Goal: Use online tool/utility

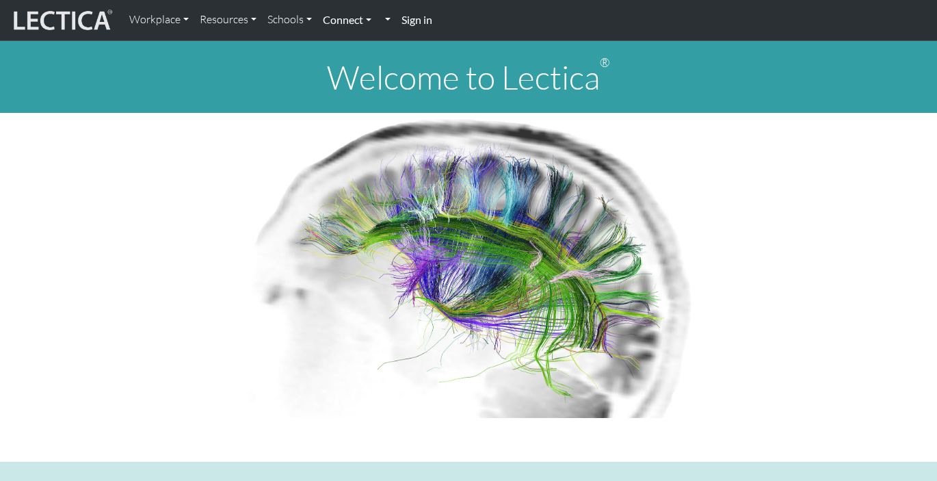
click at [358, 25] on link "Connect" at bounding box center [346, 19] width 59 height 29
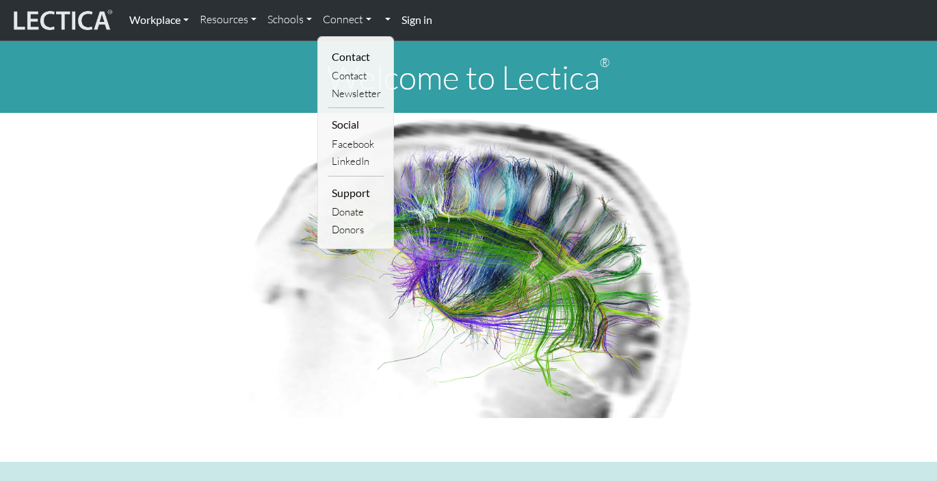
click at [164, 19] on link "Workplace" at bounding box center [159, 19] width 70 height 29
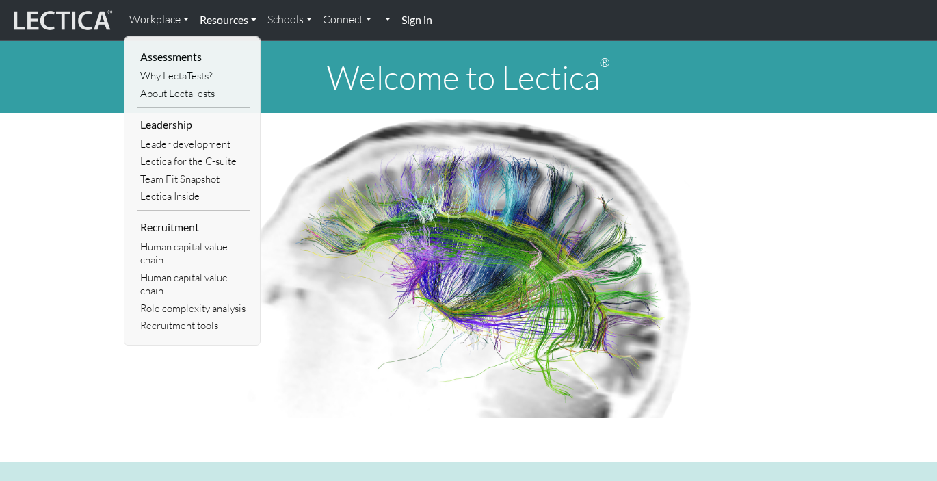
click at [235, 17] on link "Resources" at bounding box center [228, 19] width 68 height 29
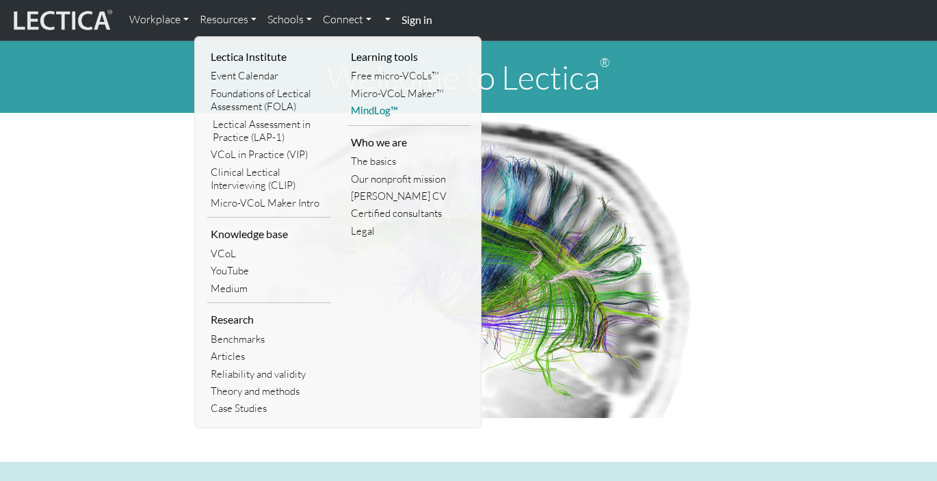
click at [382, 111] on link "MindLog™" at bounding box center [409, 110] width 124 height 17
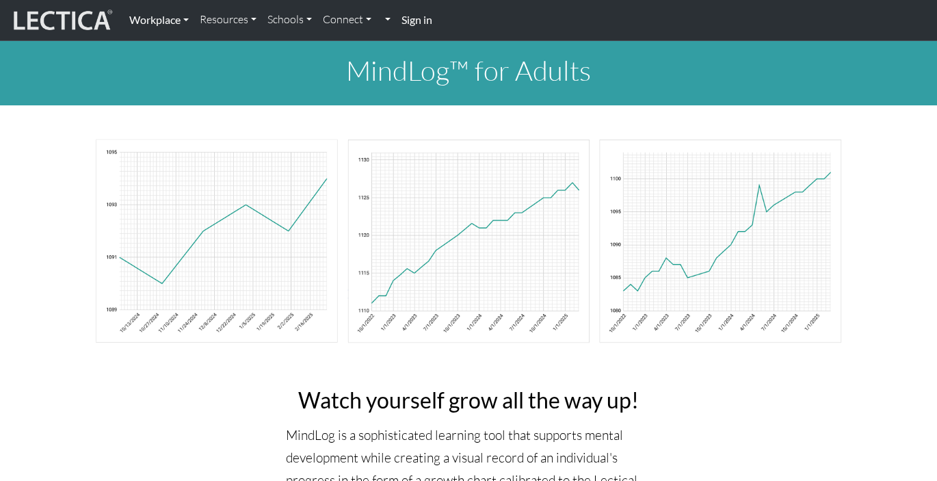
click at [159, 21] on link "Workplace" at bounding box center [159, 19] width 70 height 29
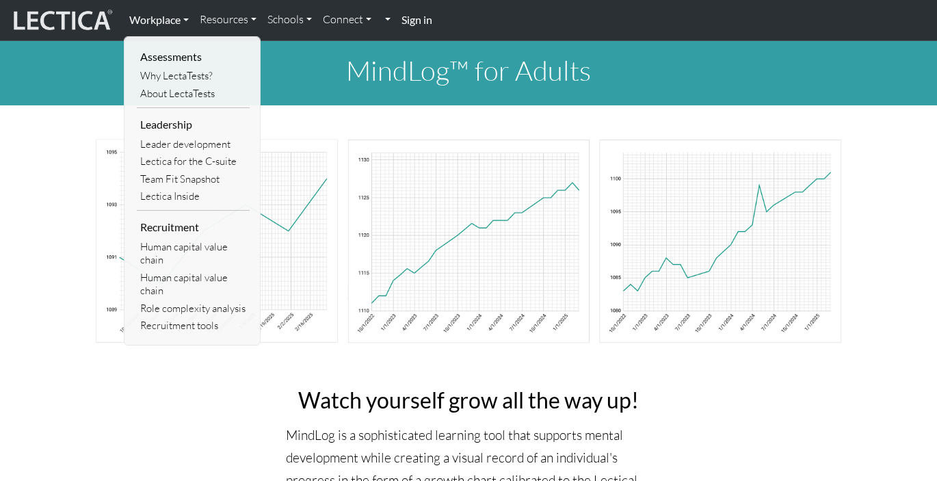
click at [163, 21] on link "Workplace" at bounding box center [159, 19] width 70 height 29
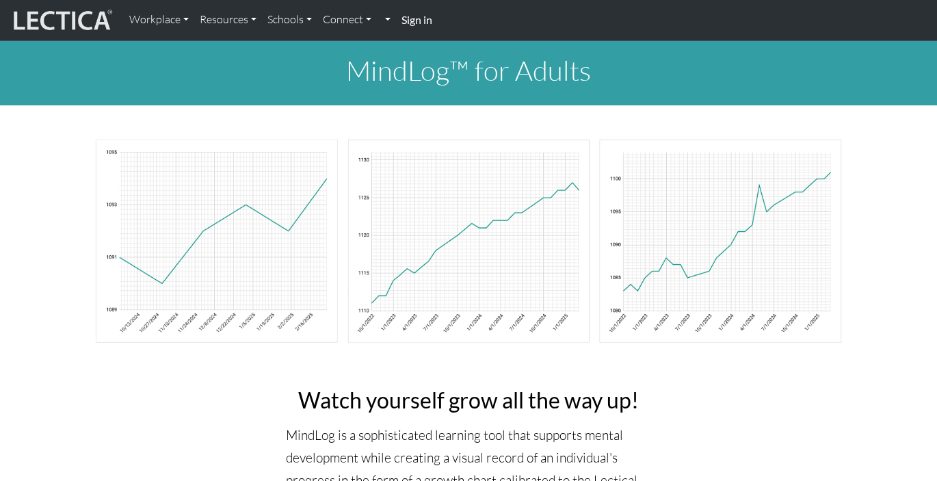
click at [281, 20] on link "Schools" at bounding box center [289, 19] width 55 height 29
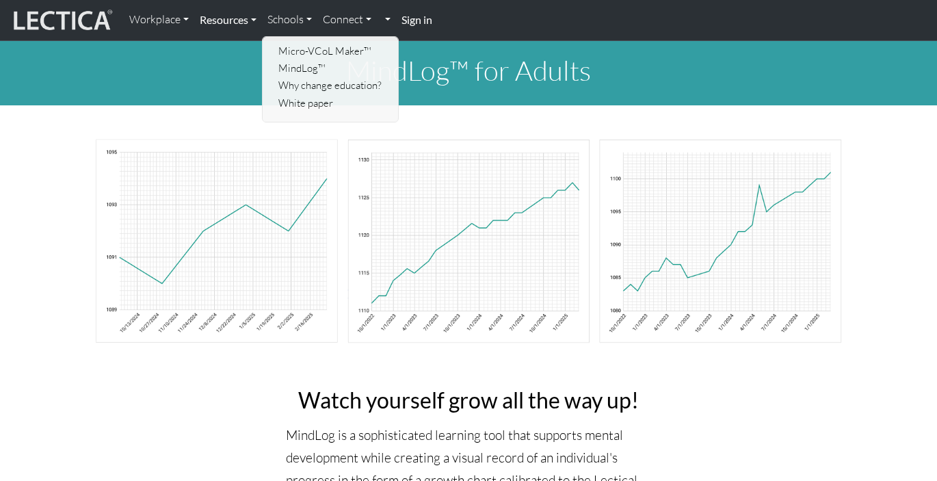
click at [236, 17] on link "Resources" at bounding box center [228, 19] width 68 height 29
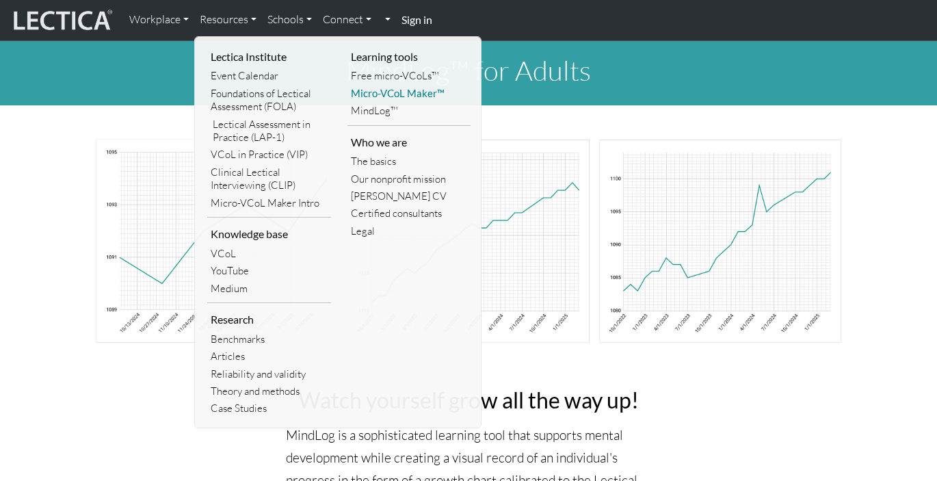
click at [397, 92] on link "Micro-VCoL Maker™" at bounding box center [409, 93] width 124 height 17
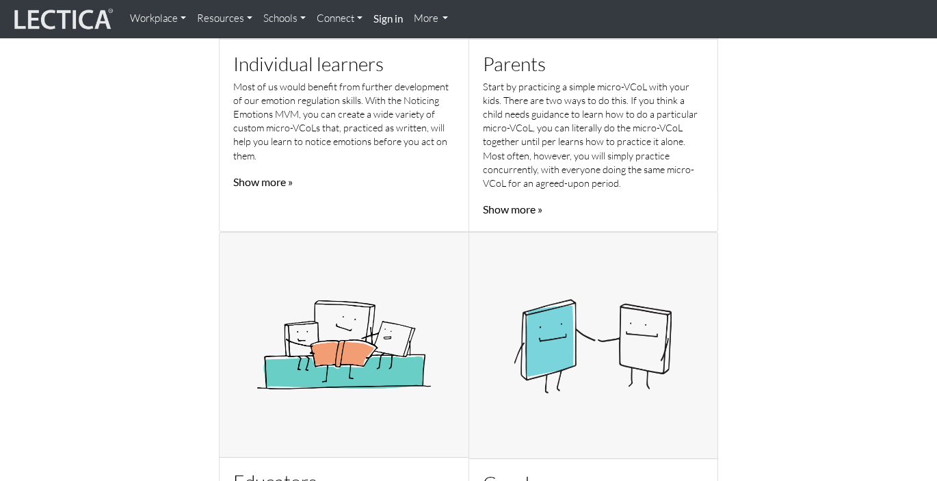
scroll to position [612, 0]
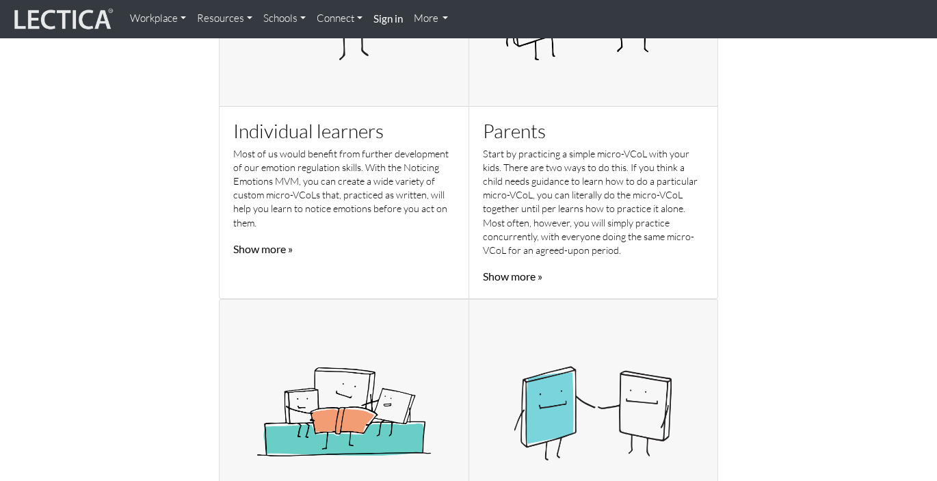
click at [289, 247] on link "Show more »" at bounding box center [262, 248] width 59 height 13
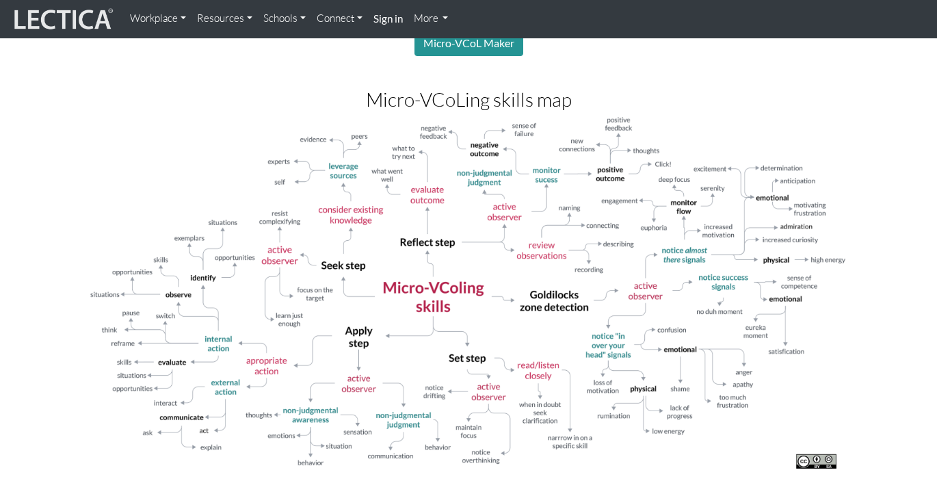
scroll to position [1465, 0]
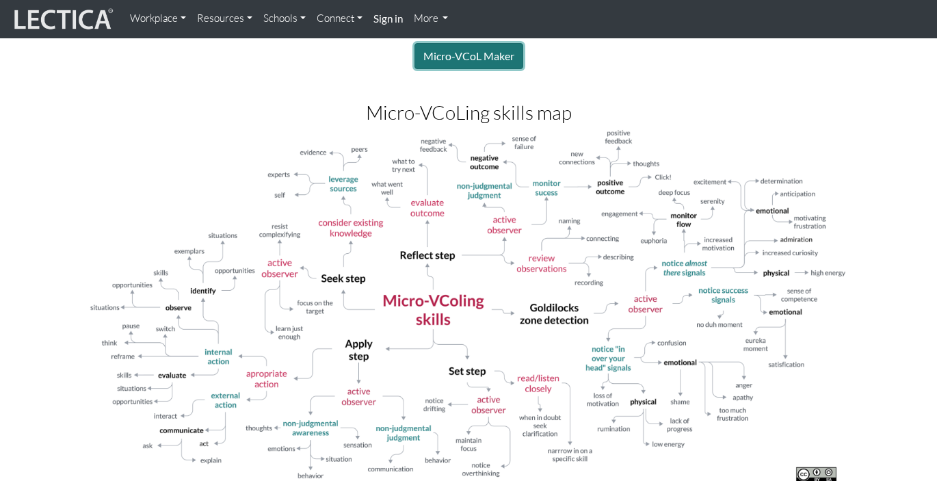
click at [489, 46] on link "Micro-VCoL Maker" at bounding box center [468, 56] width 109 height 26
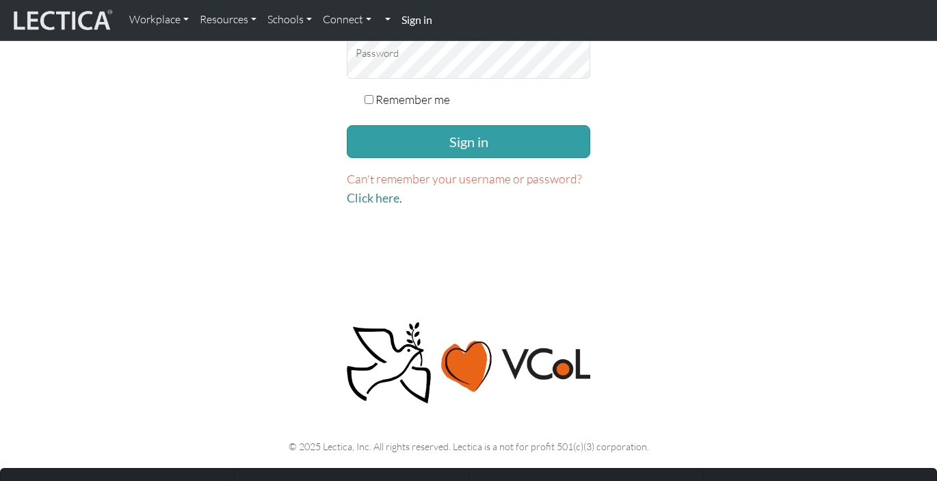
scroll to position [358, 0]
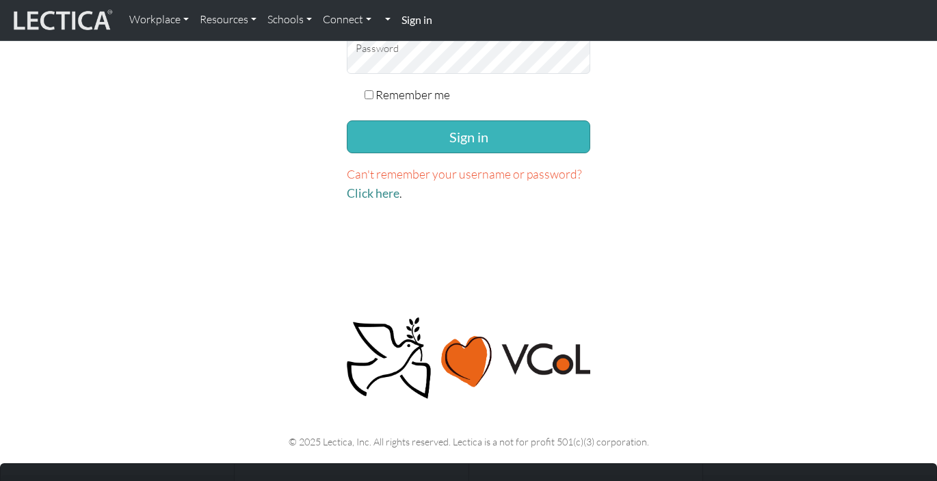
type input "[EMAIL_ADDRESS][PERSON_NAME][DOMAIN_NAME]"
click at [412, 126] on button "Sign in" at bounding box center [468, 136] width 243 height 33
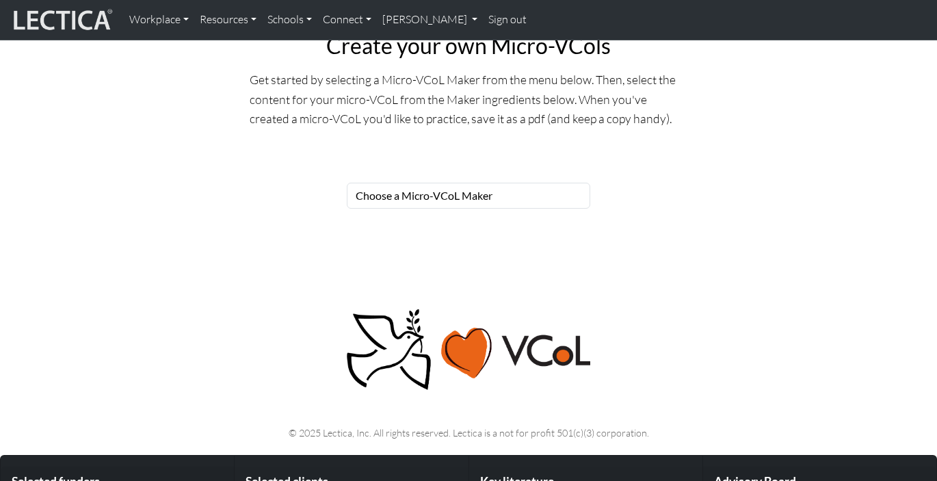
scroll to position [21, 0]
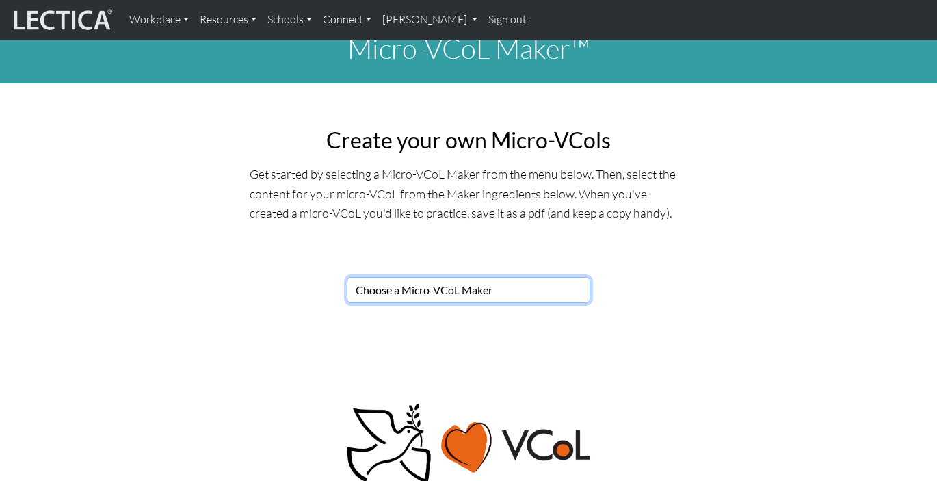
click at [426, 291] on select "Choose a Micro-VCoL Maker" at bounding box center [468, 290] width 243 height 26
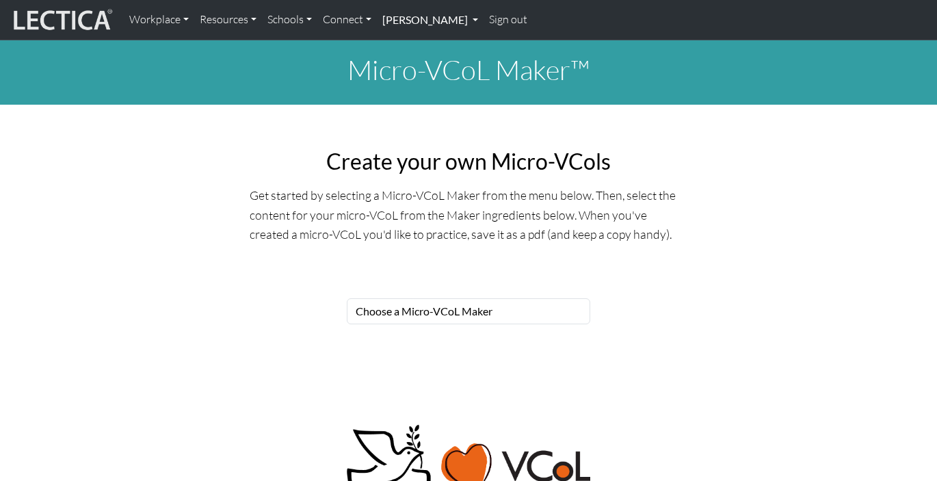
click at [424, 25] on link "[PERSON_NAME]" at bounding box center [430, 19] width 107 height 29
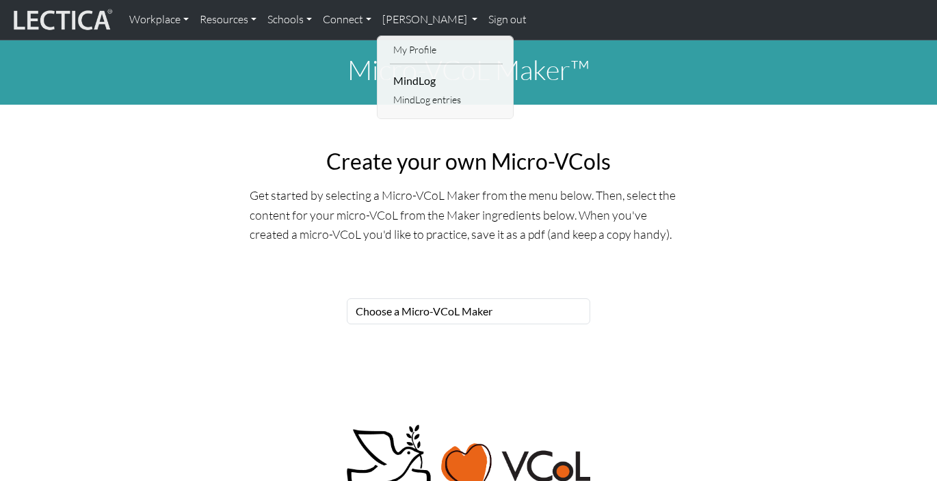
click at [383, 164] on h2 "Create your own Micro-VCols" at bounding box center [469, 161] width 438 height 26
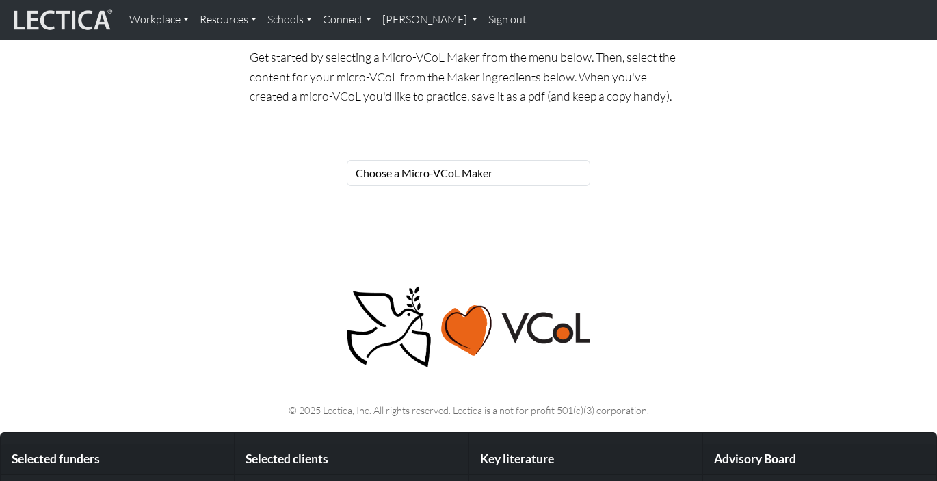
scroll to position [12, 0]
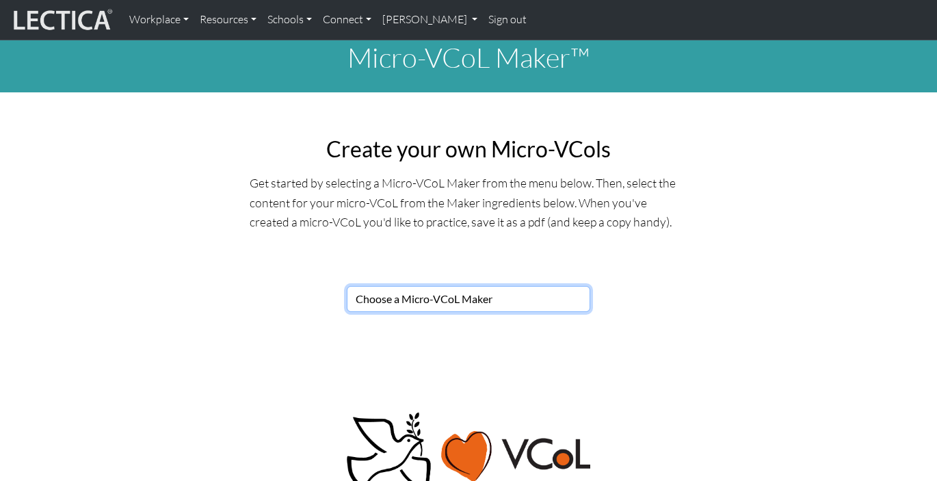
click at [399, 303] on select "Choose a Micro-VCoL Maker" at bounding box center [468, 299] width 243 height 26
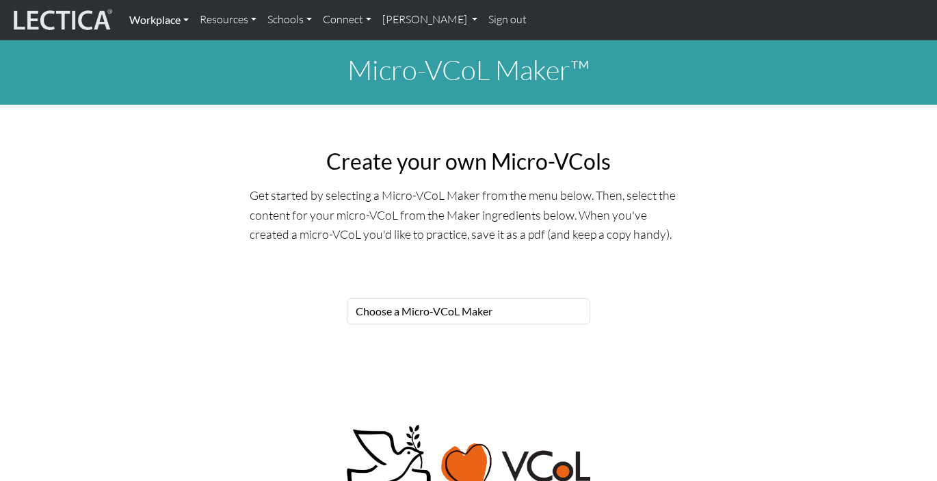
click at [154, 20] on link "Workplace" at bounding box center [159, 19] width 70 height 29
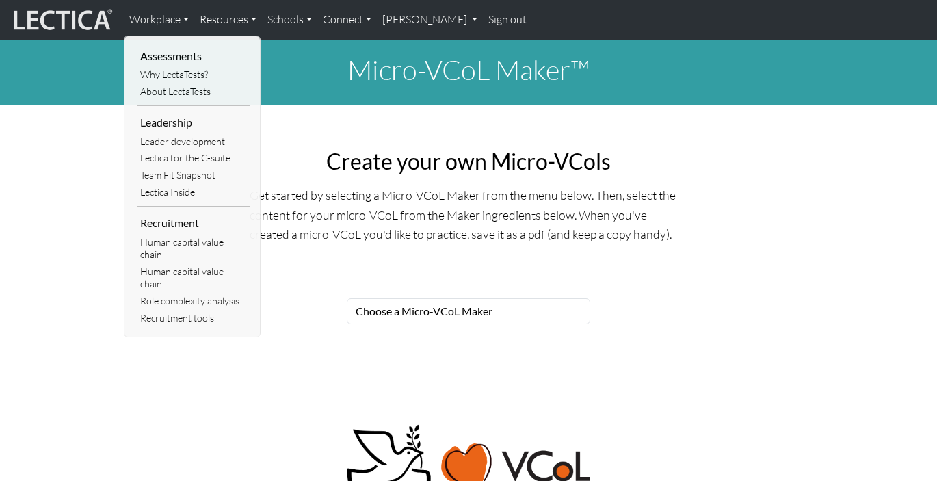
click at [73, 129] on div "Micro-VCoL Maker™ Create your own Micro-VCols Get started by selecting a Micro-…" at bounding box center [468, 198] width 937 height 317
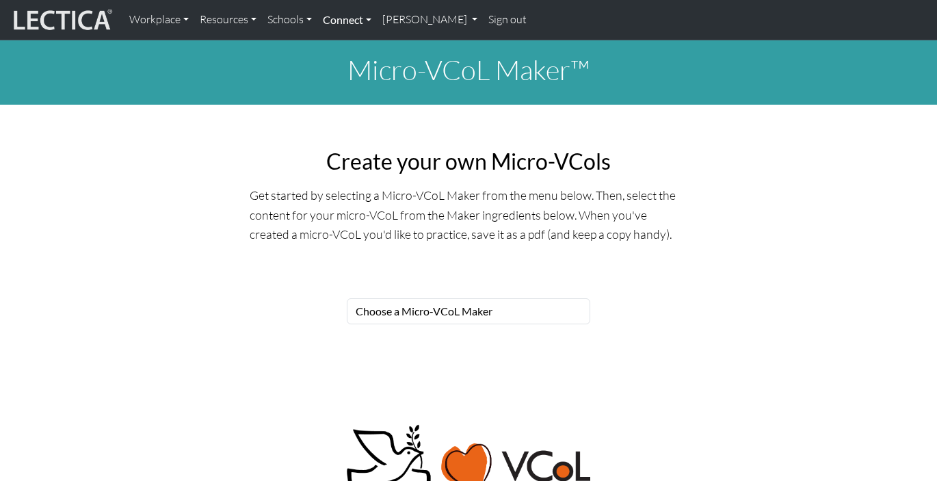
click at [365, 18] on link "Connect" at bounding box center [346, 19] width 59 height 29
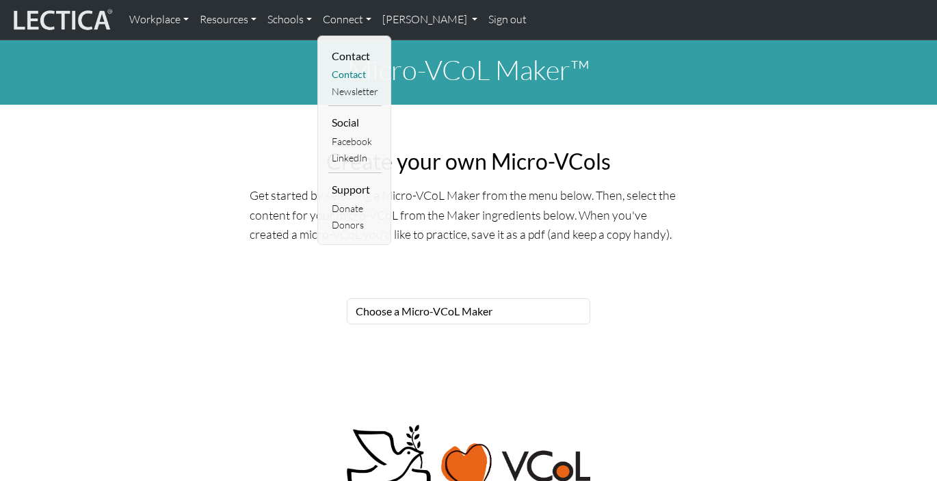
click at [361, 71] on link "Contact" at bounding box center [354, 74] width 53 height 17
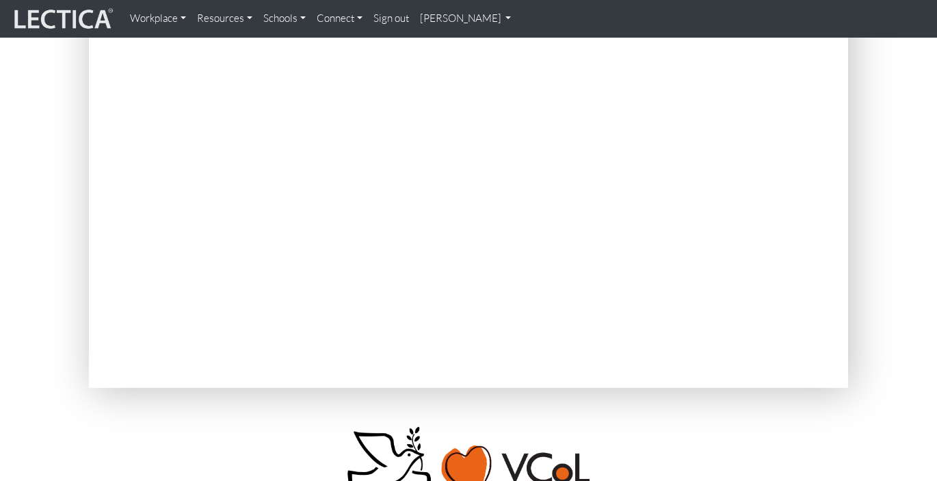
scroll to position [198, 0]
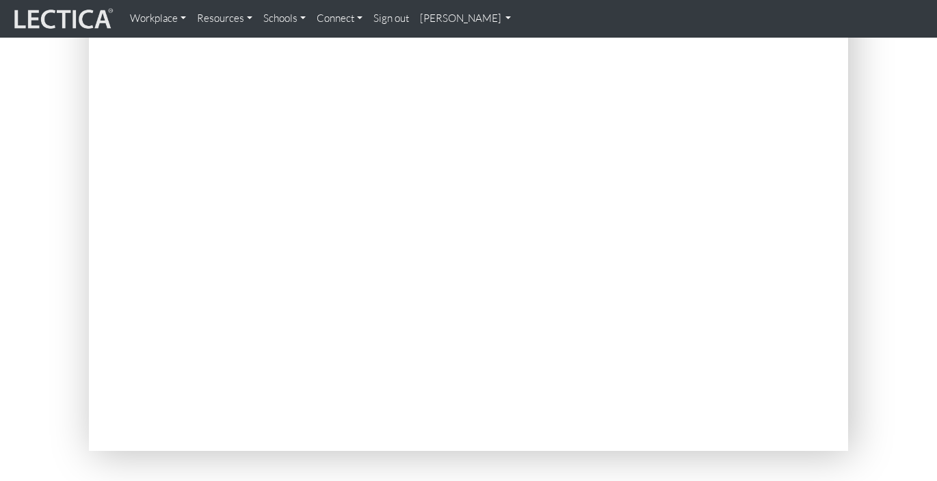
scroll to position [194, 0]
